Goal: Book appointment/travel/reservation

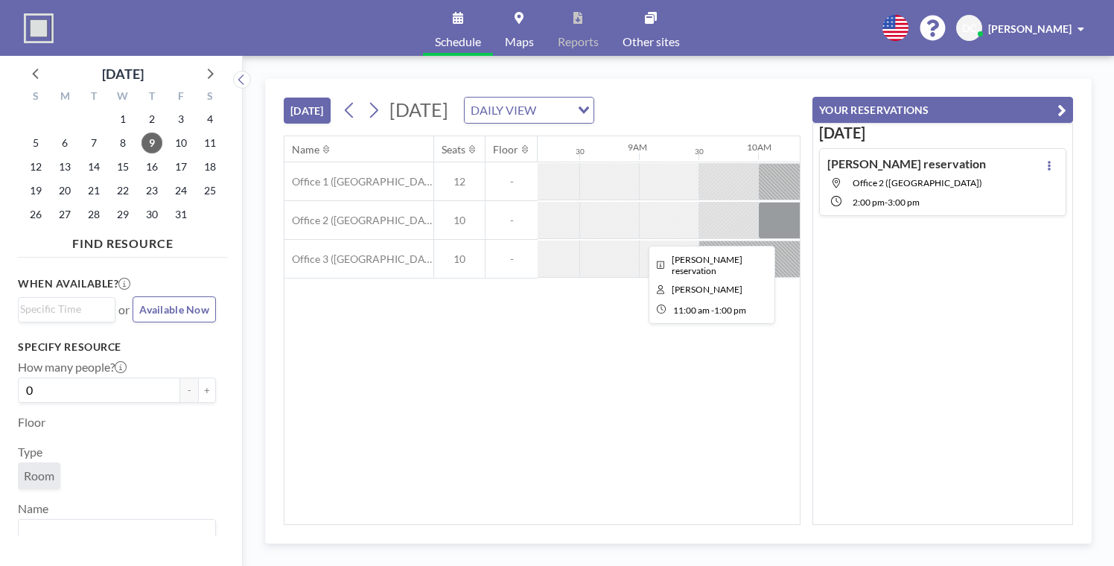
scroll to position [0, 972]
click at [876, 202] on div at bounding box center [995, 220] width 238 height 37
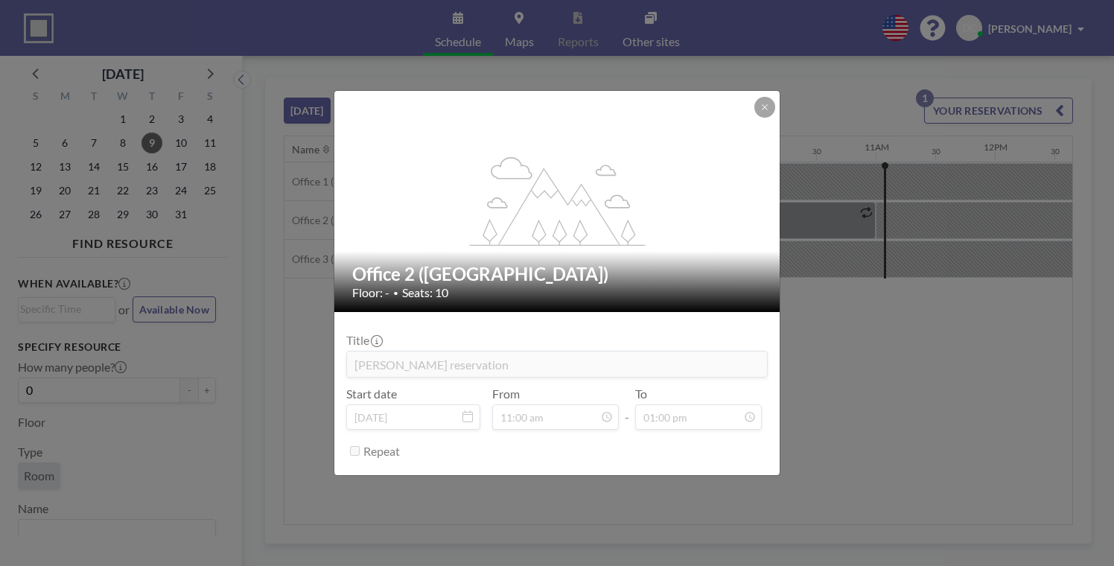
click at [817, 293] on div "flex-grow: 1.2; Office 2 (New Building) Floor: - • Seats: 10 Title [PERSON_NAME…" at bounding box center [557, 283] width 1114 height 566
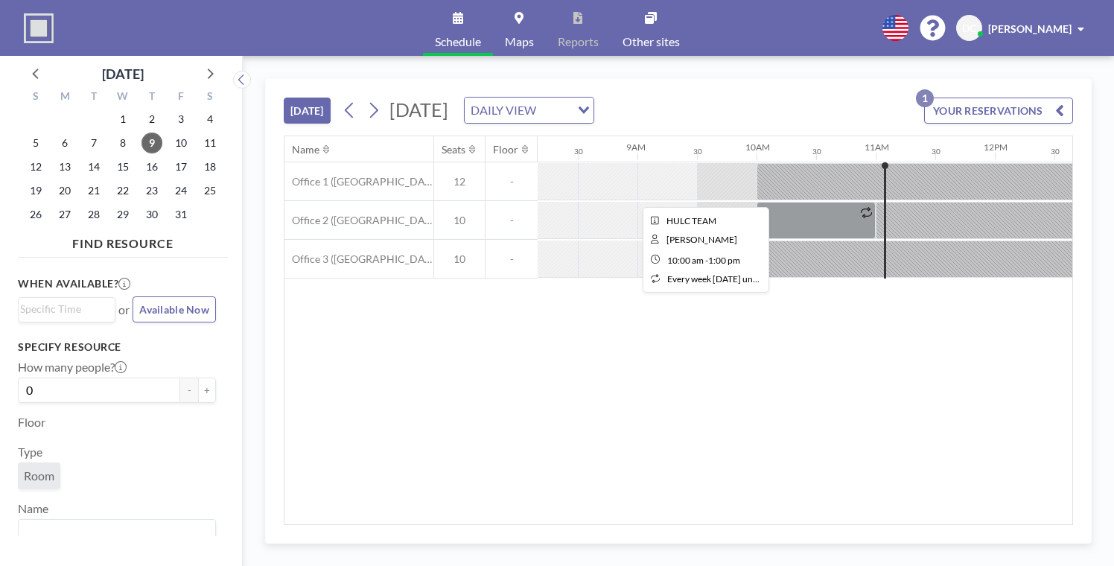
click at [756, 163] on div at bounding box center [934, 181] width 357 height 37
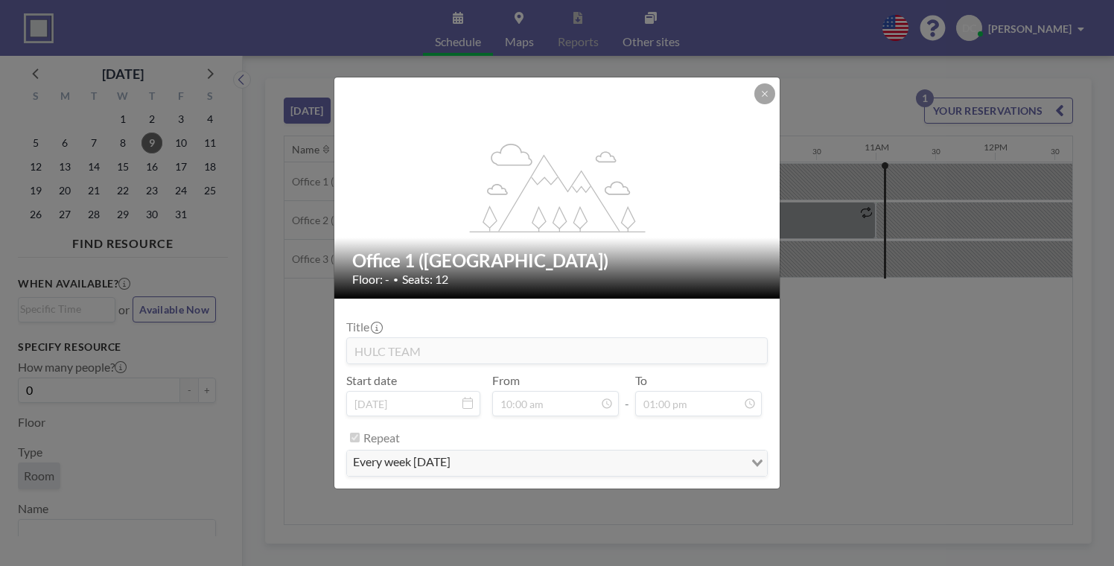
click at [797, 325] on div "flex-grow: 1.2; Office 1 (New Building) Floor: - • Seats: 12 Title HULC TEAM St…" at bounding box center [557, 283] width 1114 height 566
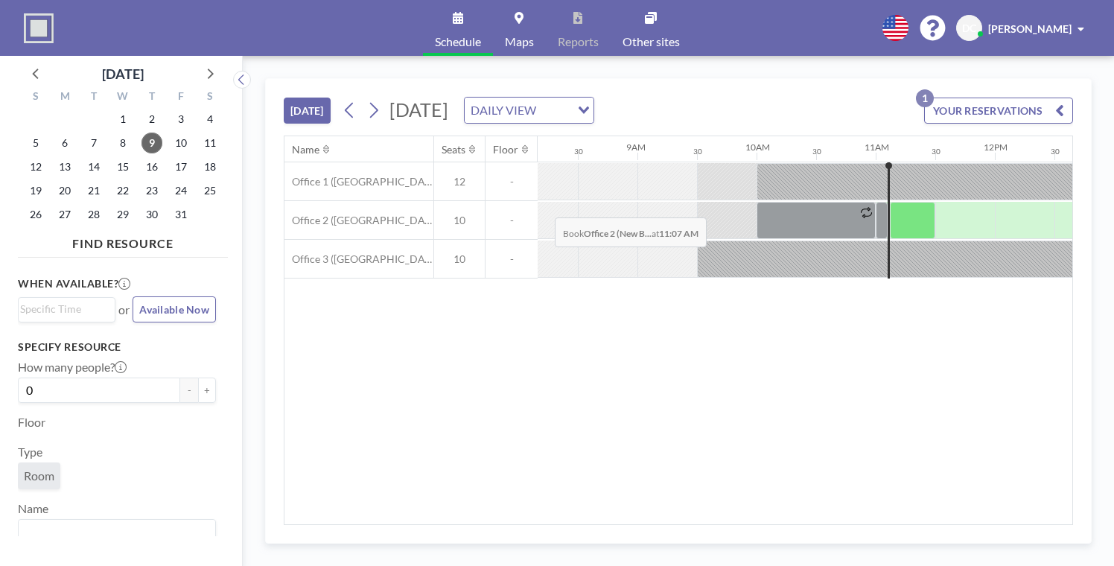
click at [890, 202] on div at bounding box center [912, 220] width 45 height 37
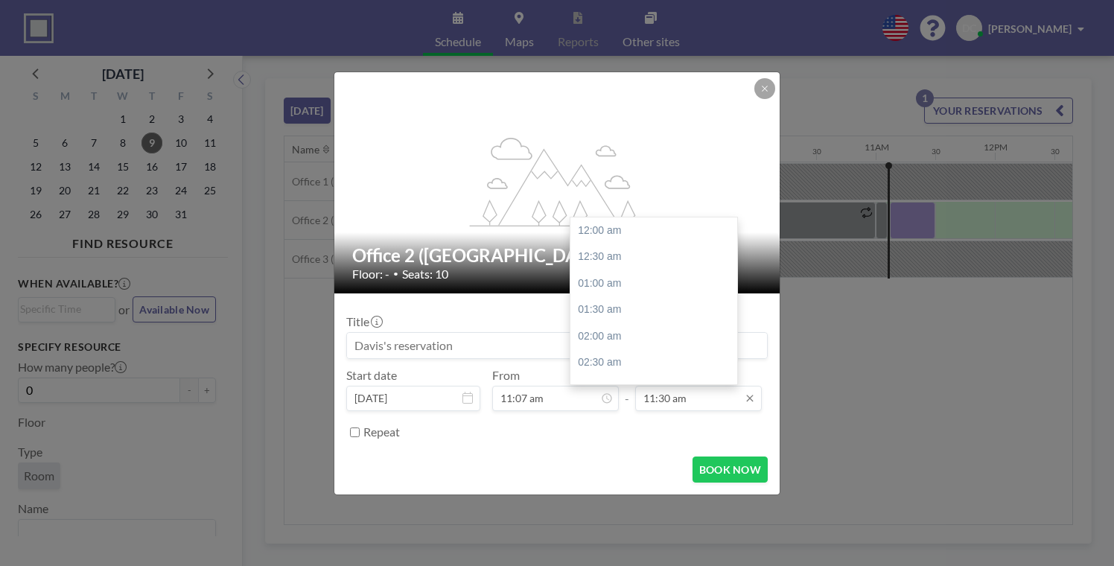
scroll to position [531, 0]
click at [639, 386] on input "11:30 am" at bounding box center [698, 398] width 127 height 25
click at [616, 322] on div "12:00 pm" at bounding box center [653, 335] width 167 height 27
type input "12:00 pm"
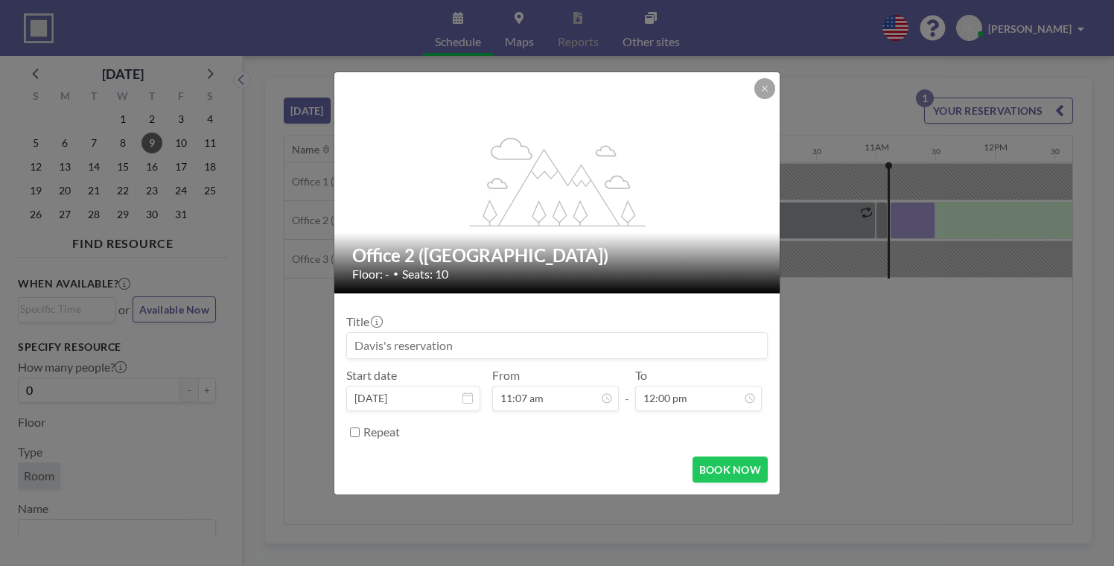
click at [462, 333] on input at bounding box center [557, 345] width 420 height 25
type input "Woven - Actually in office 1"
click at [702, 456] on button "BOOK NOW" at bounding box center [729, 469] width 75 height 26
